Goal: Transaction & Acquisition: Purchase product/service

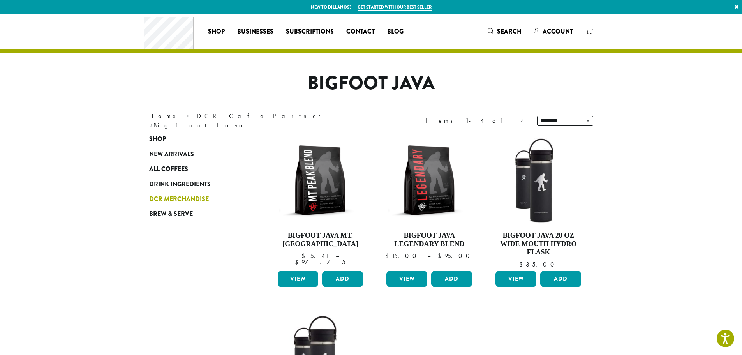
click at [197, 194] on link "DCR Merchandise" at bounding box center [195, 199] width 93 height 15
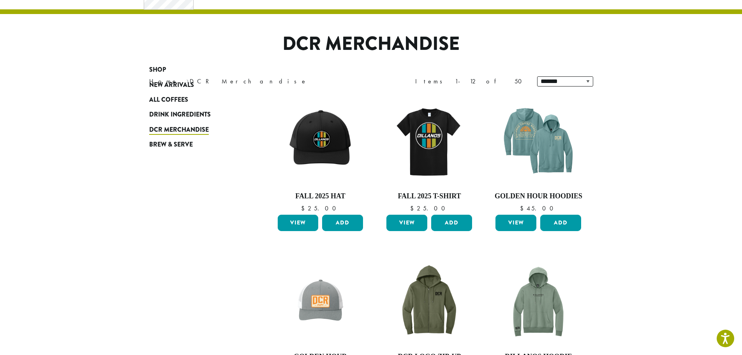
scroll to position [39, 0]
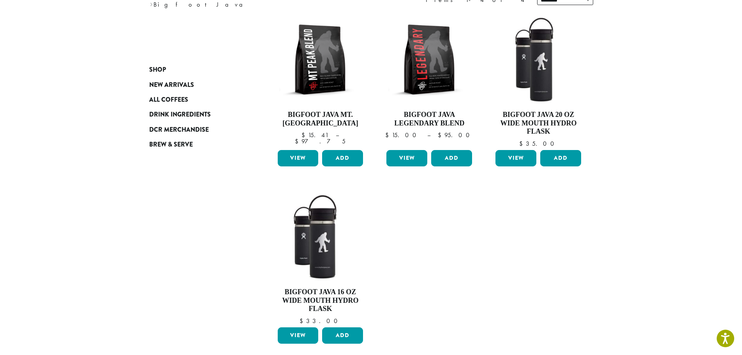
scroll to position [156, 0]
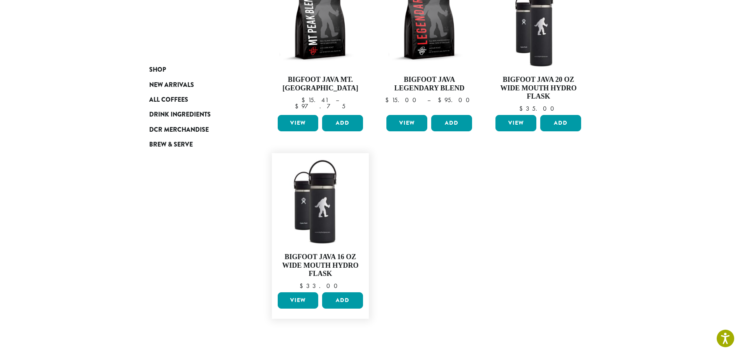
click at [301, 299] on link "View" at bounding box center [298, 300] width 41 height 16
